Goal: Task Accomplishment & Management: Complete application form

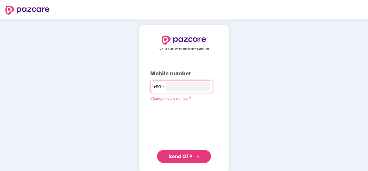
type input "**********"
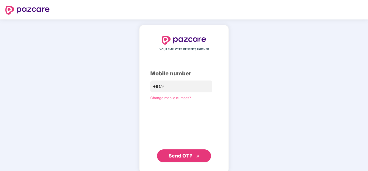
click at [179, 160] on button "Send OTP" at bounding box center [184, 155] width 54 height 13
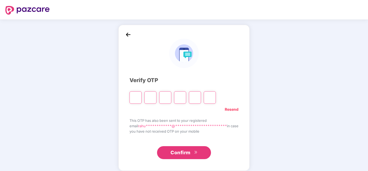
type input "*"
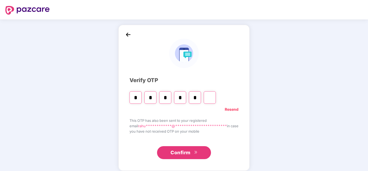
type input "*"
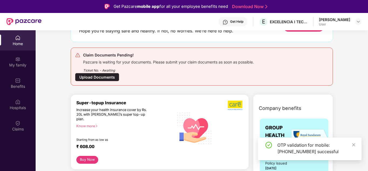
scroll to position [46, 0]
click at [110, 75] on div "Upload Documents" at bounding box center [97, 77] width 44 height 8
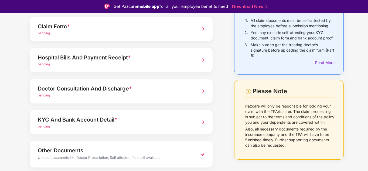
scroll to position [51, 0]
click at [110, 59] on div "Hospital Bills And Payment Receipt *" at bounding box center [114, 57] width 153 height 9
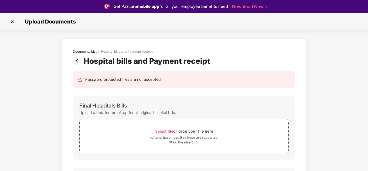
click at [14, 21] on img at bounding box center [12, 21] width 9 height 9
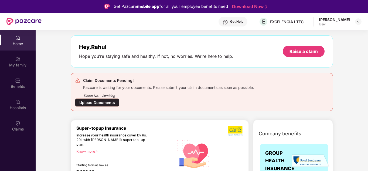
scroll to position [20, 0]
click at [105, 99] on div "Upload Documents" at bounding box center [97, 103] width 44 height 8
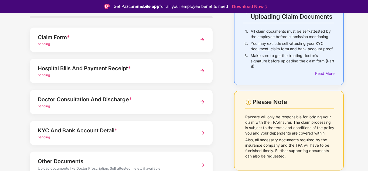
scroll to position [40, 0]
click at [105, 99] on div "Doctor Consultation And Discharge *" at bounding box center [114, 99] width 153 height 9
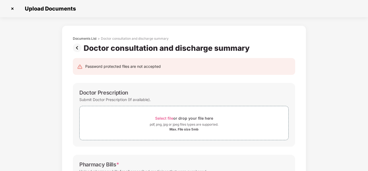
click at [14, 10] on img at bounding box center [12, 8] width 9 height 9
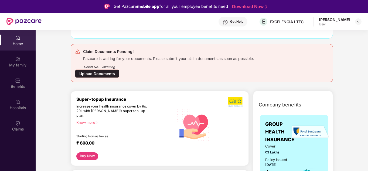
scroll to position [50, 0]
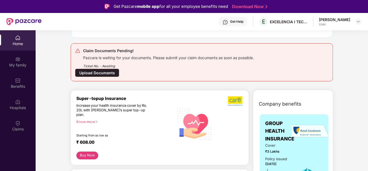
click at [92, 75] on div "Upload Documents" at bounding box center [97, 73] width 44 height 8
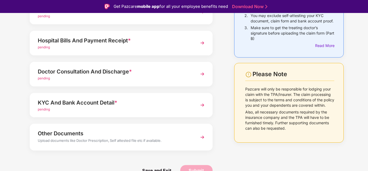
scroll to position [10, 0]
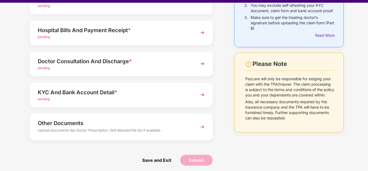
click at [146, 100] on div "pending" at bounding box center [114, 99] width 153 height 5
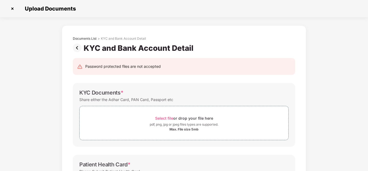
click at [12, 9] on img at bounding box center [12, 8] width 9 height 9
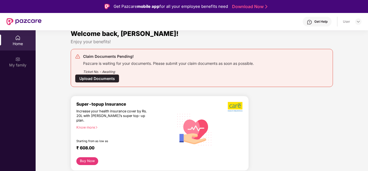
scroll to position [6, 0]
click at [109, 79] on div "Upload Documents" at bounding box center [97, 78] width 44 height 8
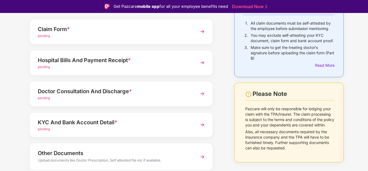
scroll to position [68, 0]
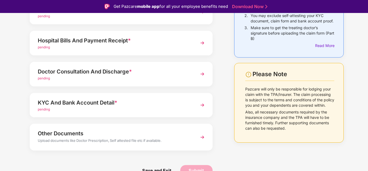
click at [99, 132] on div "Other Documents" at bounding box center [114, 133] width 153 height 9
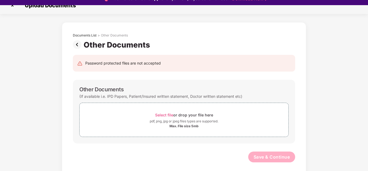
scroll to position [13, 0]
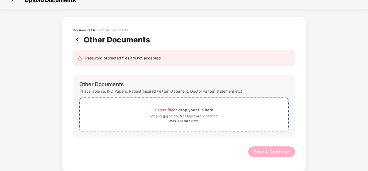
click at [12, 1] on img at bounding box center [12, 0] width 9 height 9
